Goal: Task Accomplishment & Management: Manage account settings

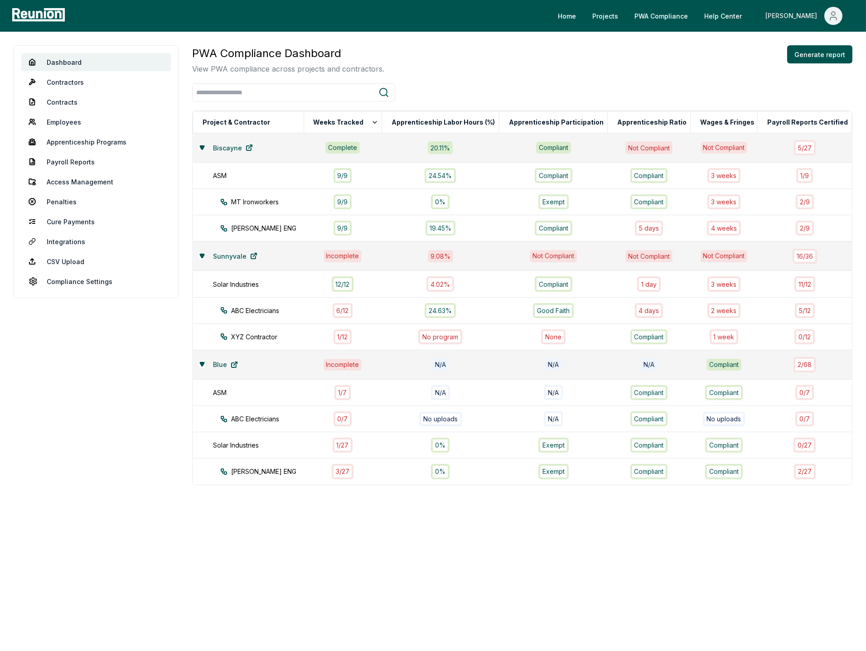
click at [833, 14] on icon "Main" at bounding box center [833, 15] width 11 height 11
click at [809, 70] on p "Log out" at bounding box center [808, 74] width 23 height 11
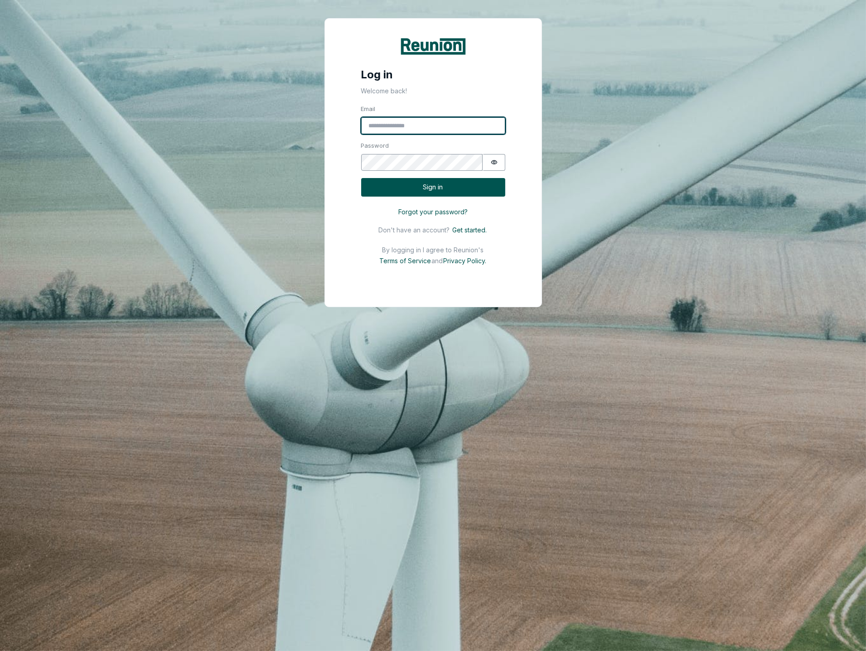
click at [463, 119] on input "Email" at bounding box center [433, 125] width 144 height 17
type input "**********"
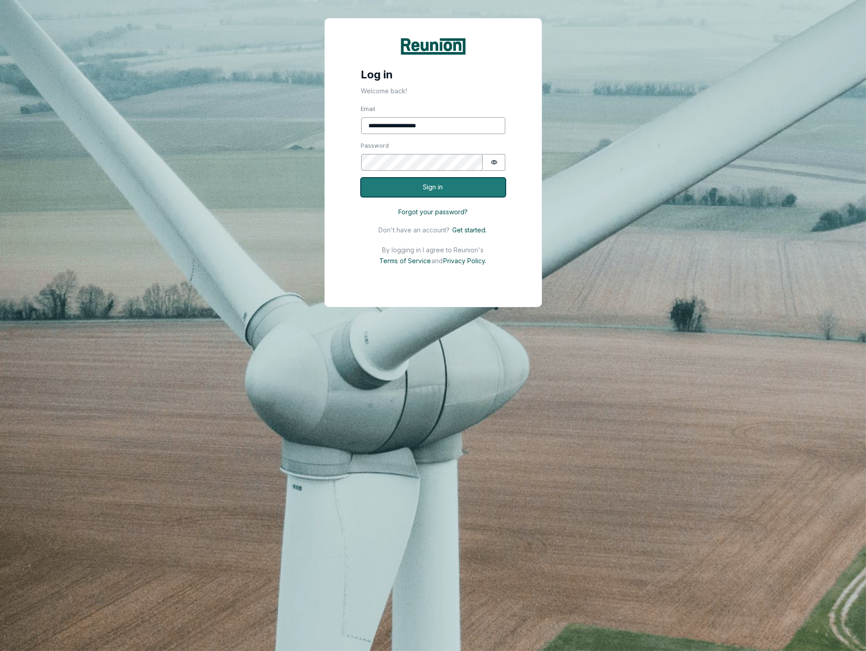
click at [442, 193] on button "Sign in" at bounding box center [433, 187] width 144 height 19
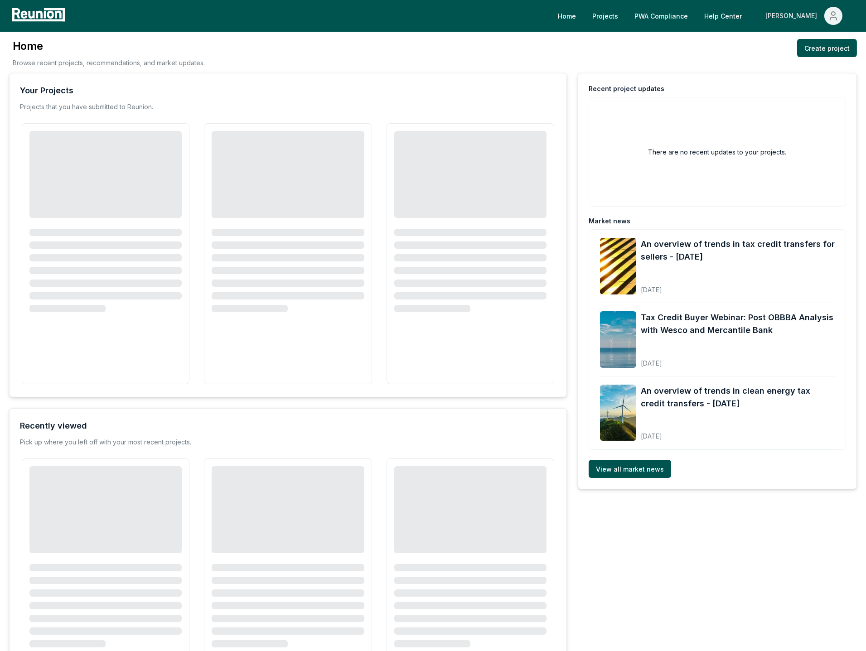
click at [831, 21] on span "Main" at bounding box center [833, 16] width 18 height 18
click at [737, 64] on div "Home Browse recent projects, recommendations, and market updates. Create project" at bounding box center [433, 56] width 848 height 34
